Goal: Information Seeking & Learning: Find specific fact

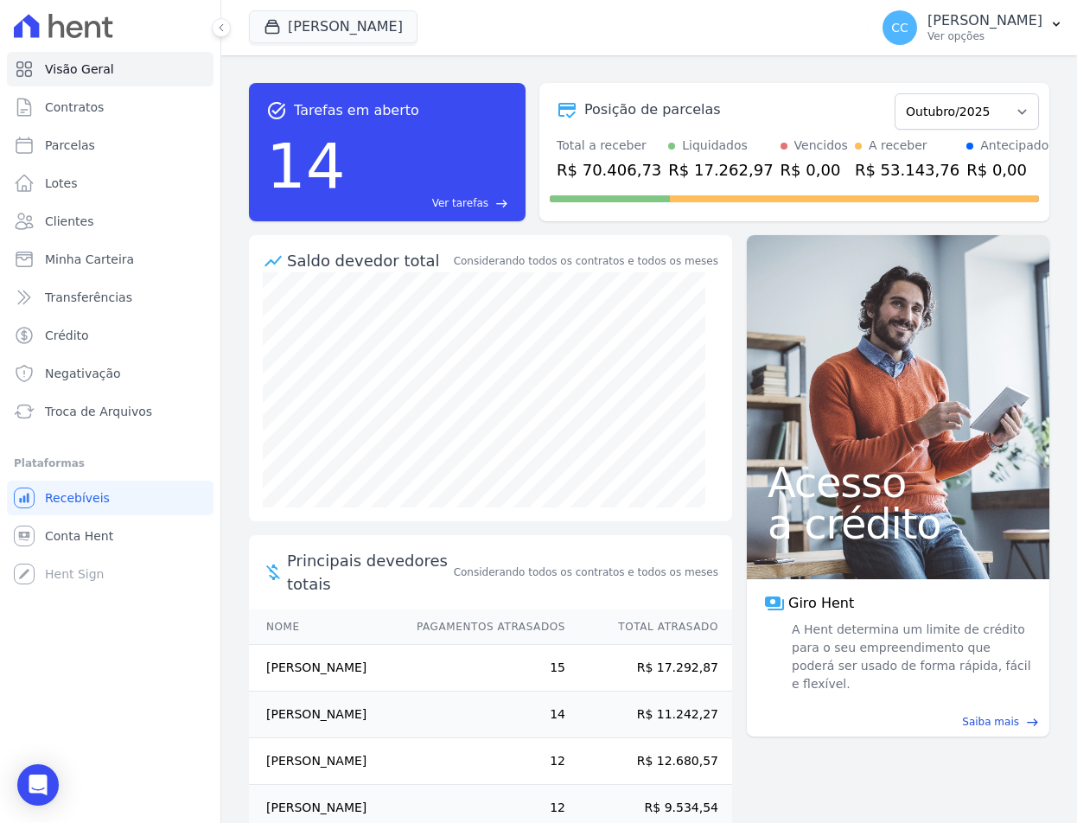
click at [18, 774] on body "Visão Geral Contratos [GEOGRAPHIC_DATA] Lotes Clientes Minha Carteira Transferê…" at bounding box center [538, 411] width 1077 height 823
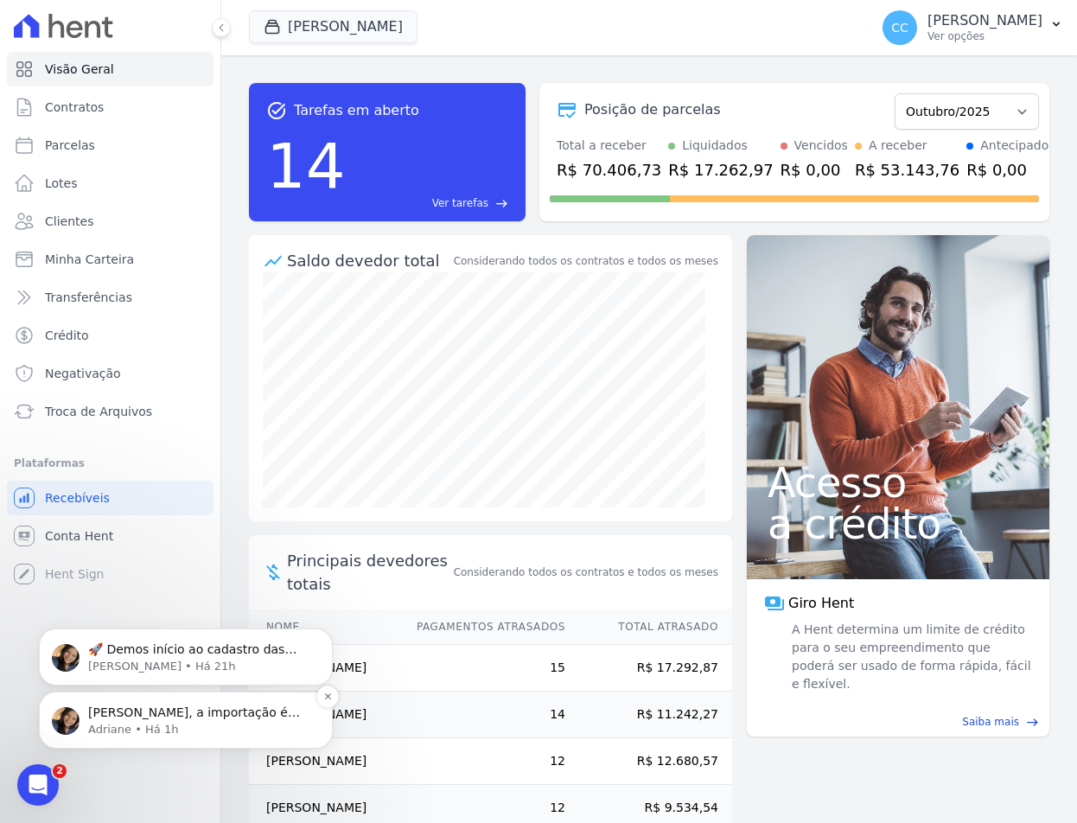
click at [142, 718] on span "[PERSON_NAME], a importação é referente à parcelas já emitidas na Hent (vencida…" at bounding box center [194, 754] width 212 height 99
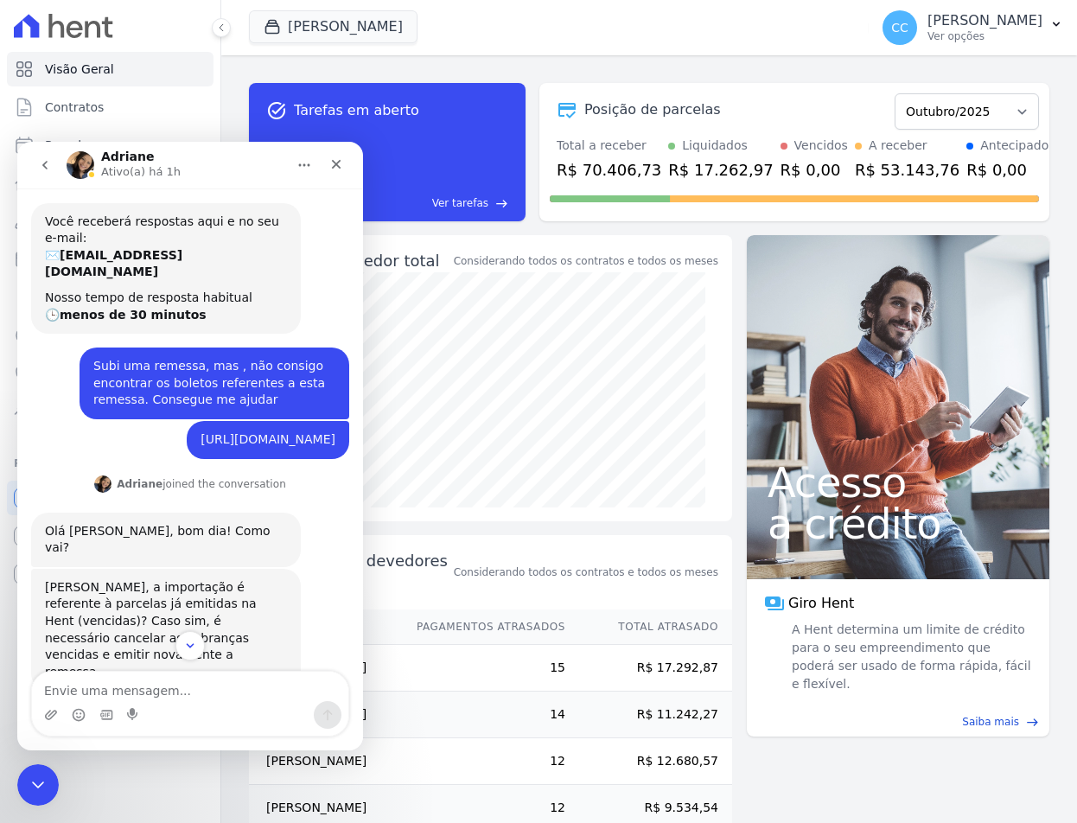
scroll to position [79, 0]
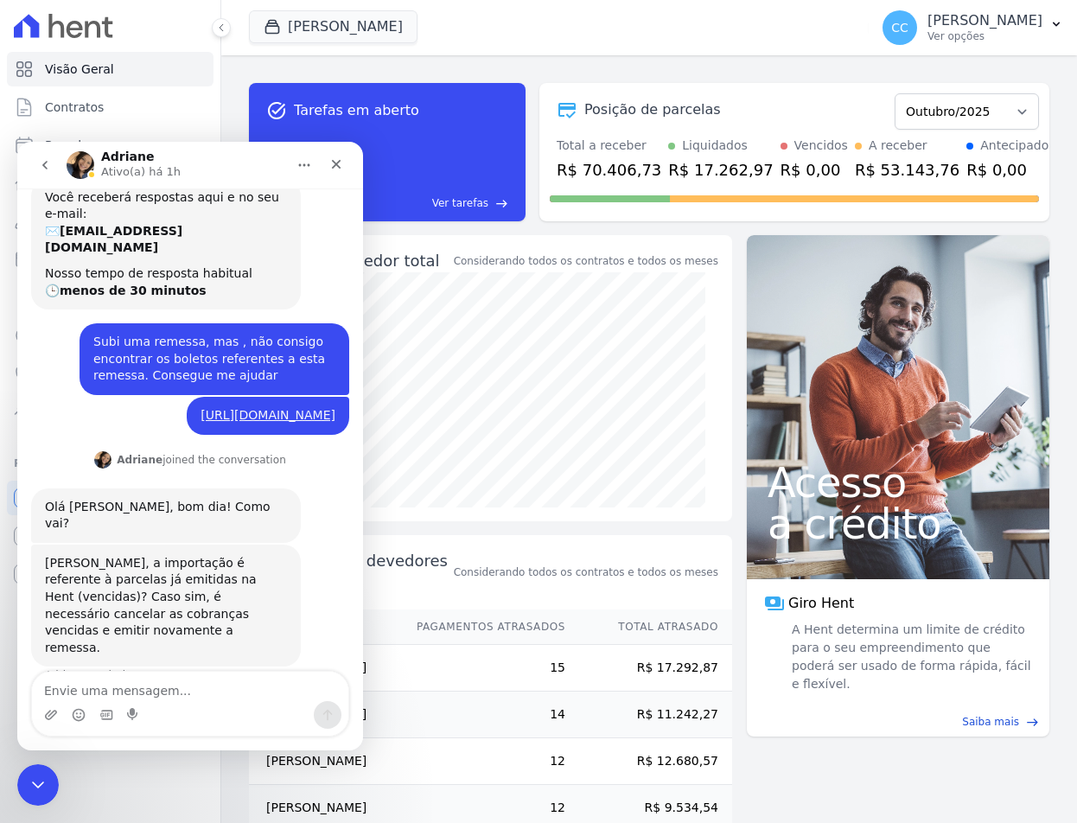
click at [159, 689] on textarea "Envie uma mensagem..." at bounding box center [190, 685] width 316 height 29
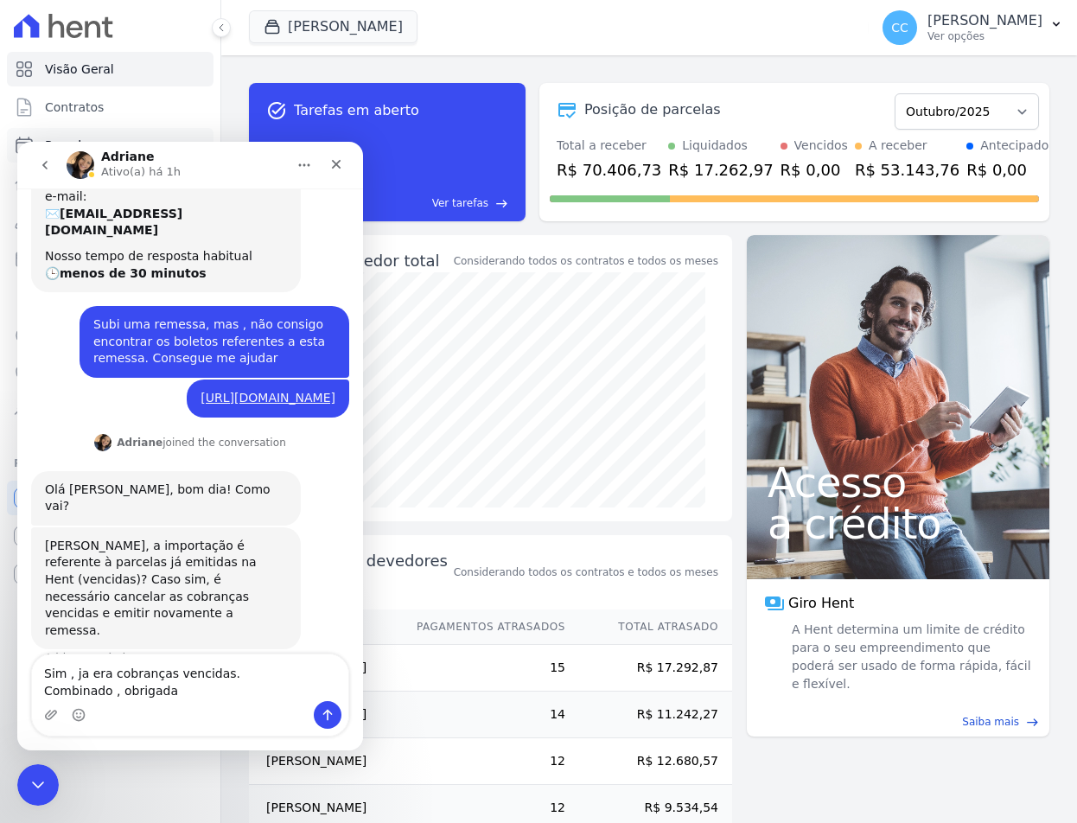
type textarea "Sim , ja era cobranças vencidas. Combinado , obrigada!"
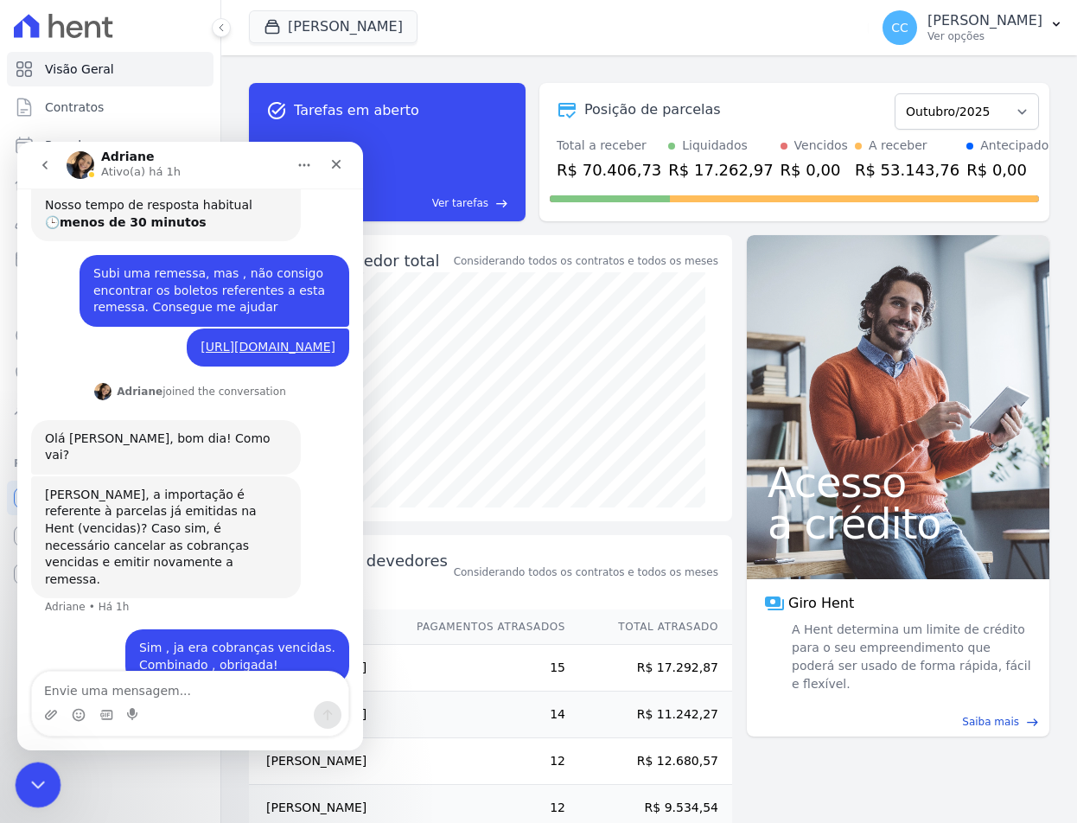
click at [40, 788] on icon "Encerramento do Messenger da Intercom" at bounding box center [35, 782] width 21 height 21
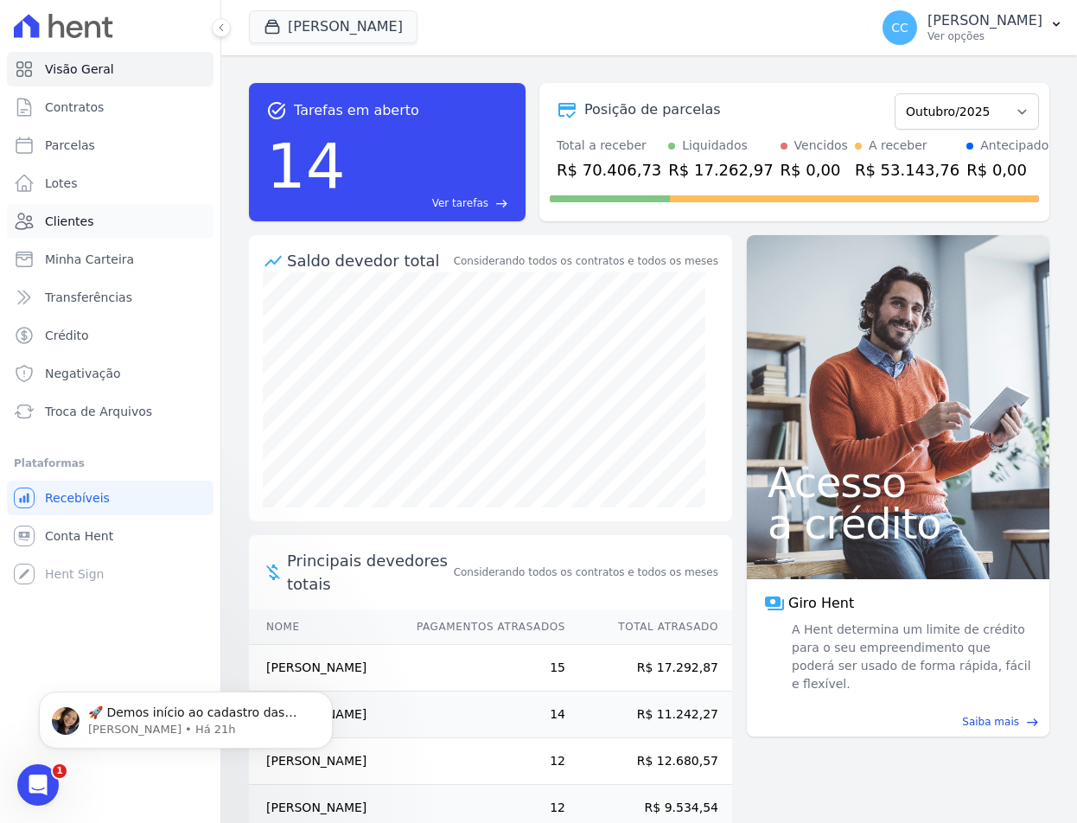
scroll to position [0, 0]
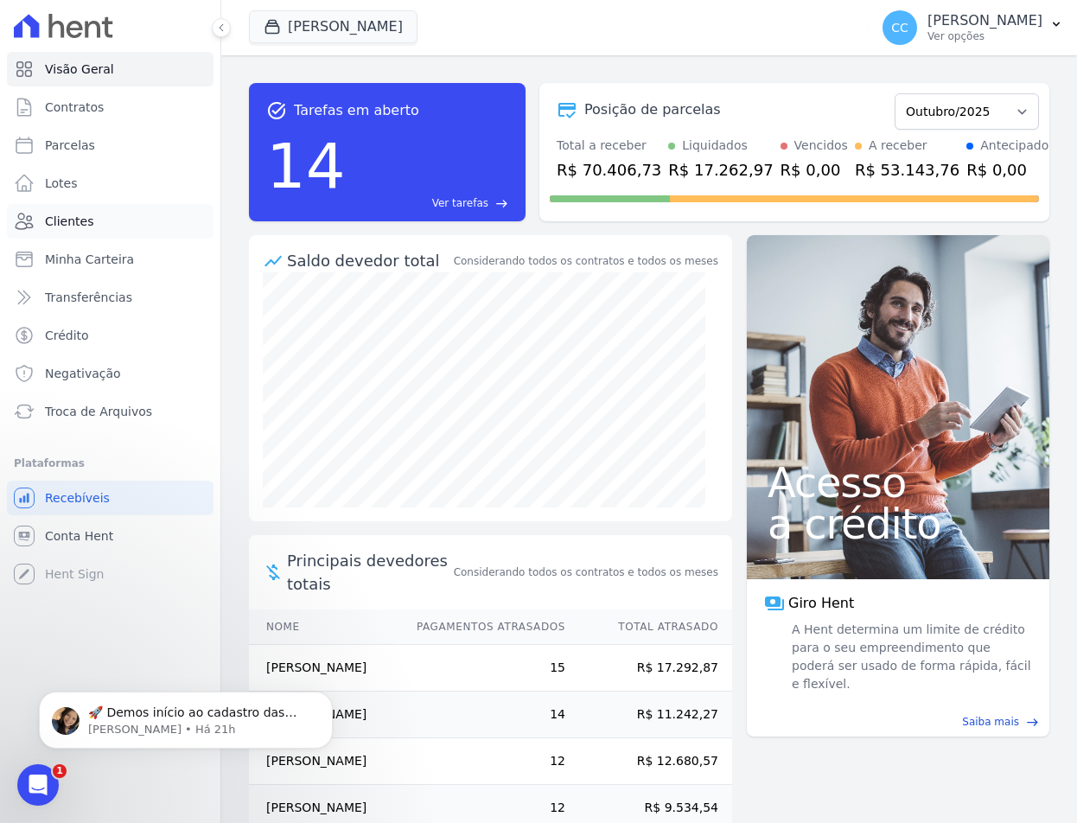
click at [56, 217] on span "Clientes" at bounding box center [69, 221] width 48 height 17
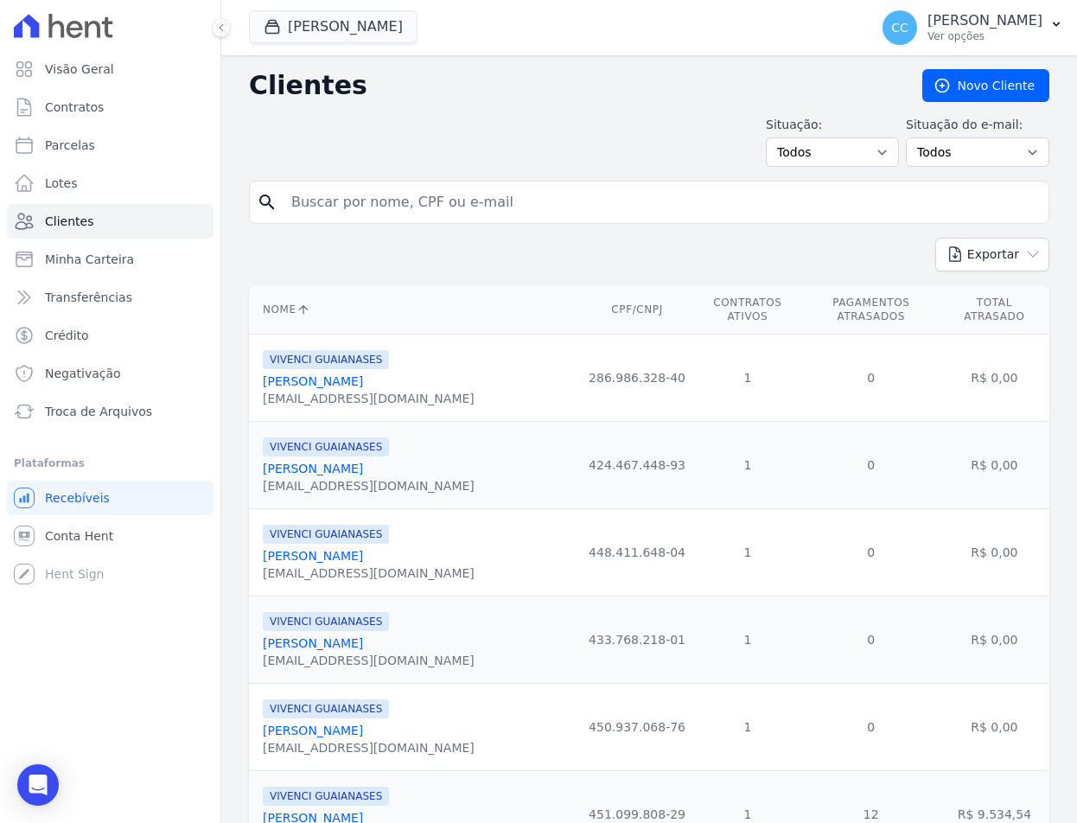
click at [444, 204] on input "search" at bounding box center [661, 202] width 760 height 35
type input "[PERSON_NAME]"
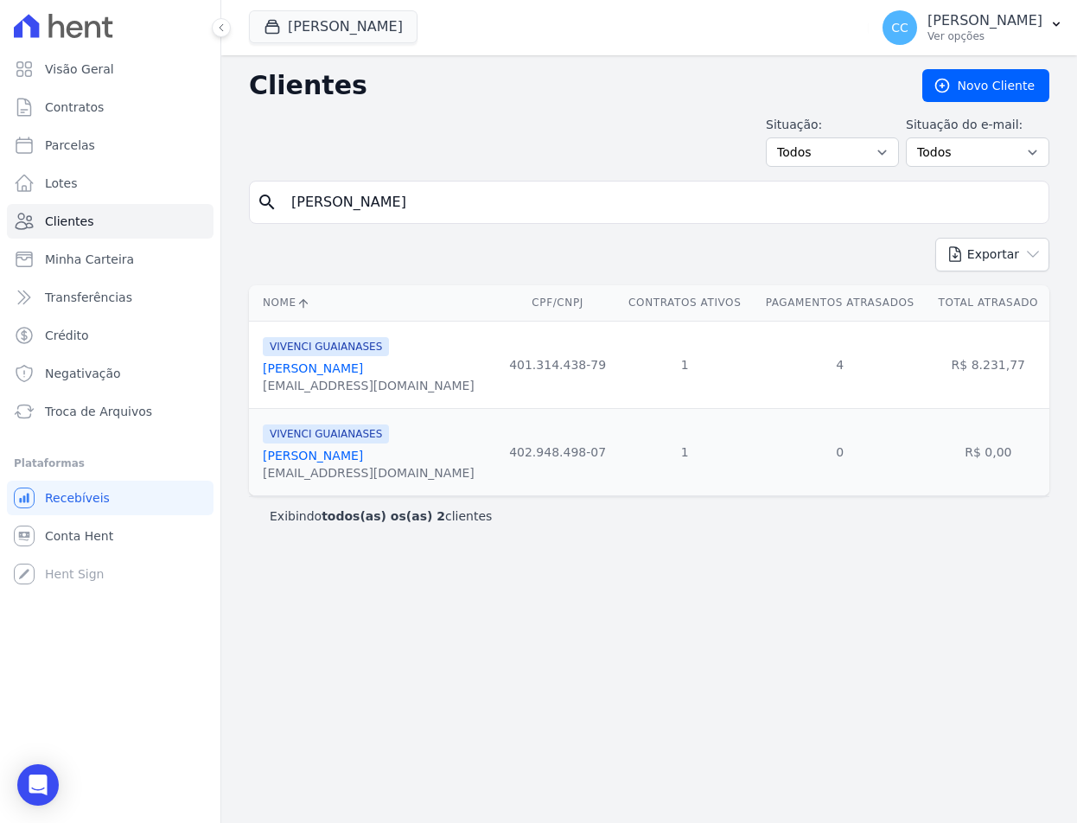
click at [298, 372] on link "[PERSON_NAME]" at bounding box center [313, 368] width 100 height 14
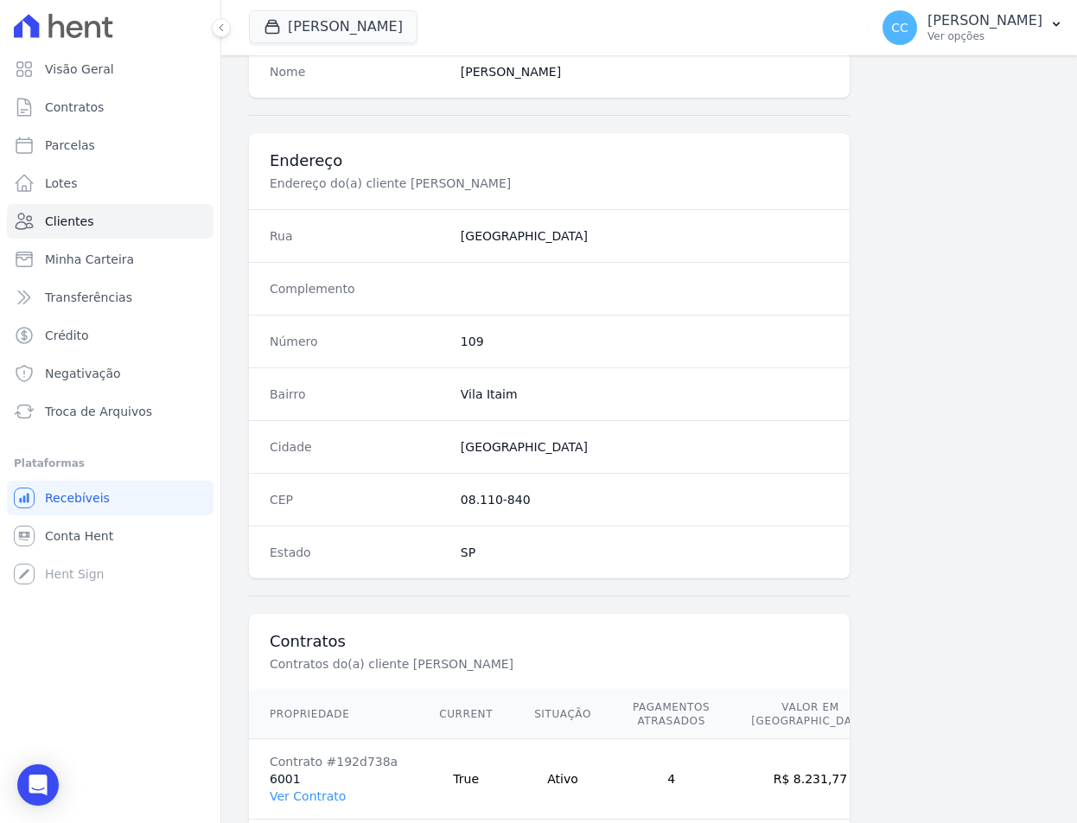
scroll to position [778, 0]
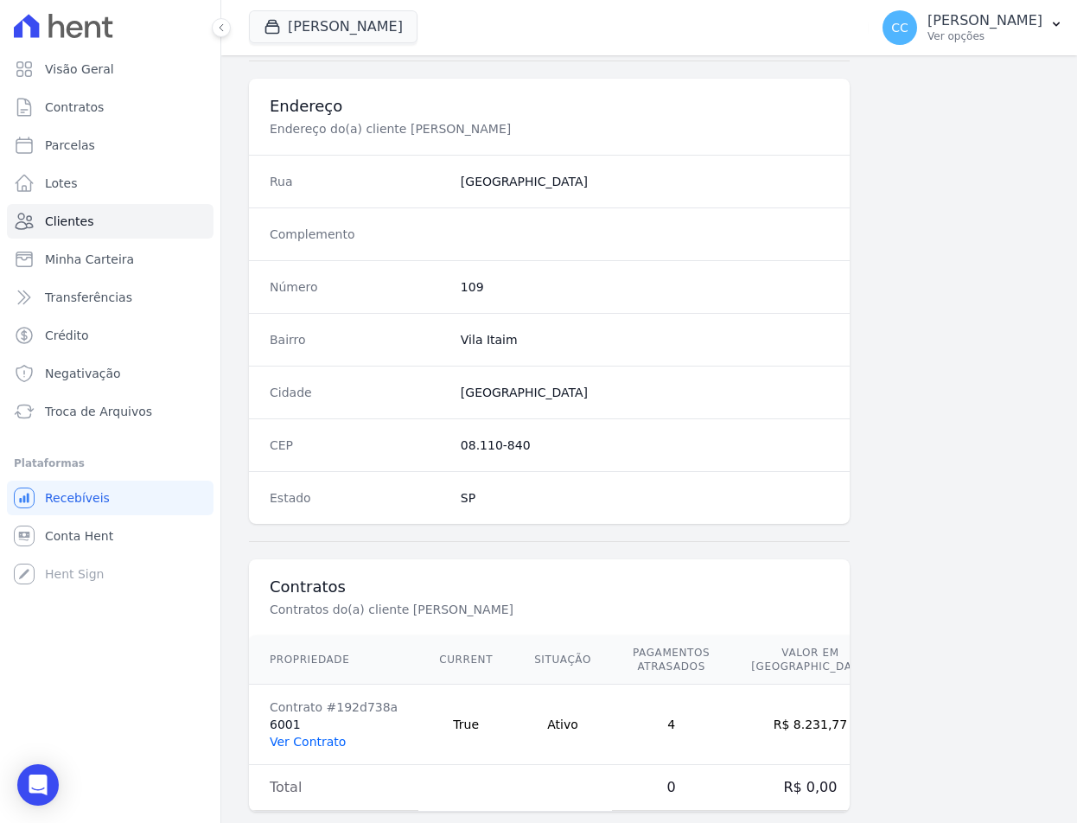
click at [301, 744] on link "Ver Contrato" at bounding box center [308, 741] width 76 height 14
